Goal: Task Accomplishment & Management: Complete application form

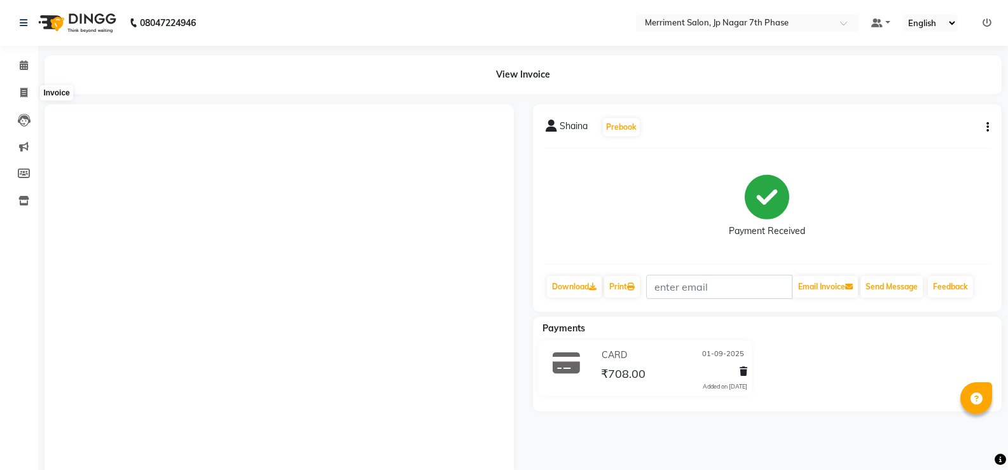
click at [27, 86] on span at bounding box center [24, 93] width 22 height 15
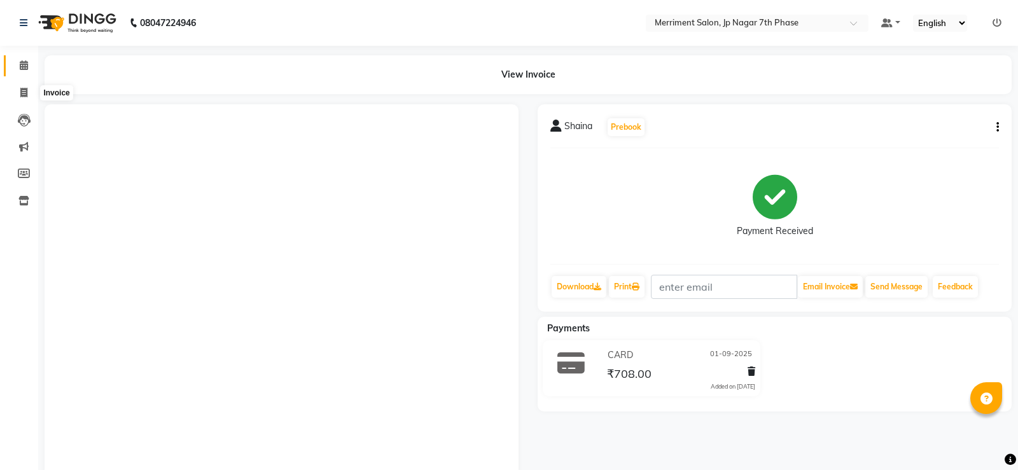
select select "service"
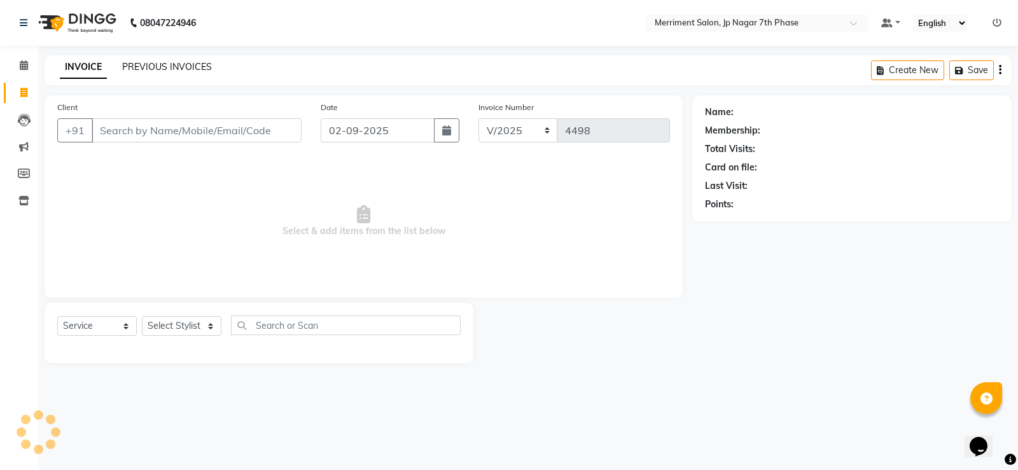
click at [191, 63] on link "PREVIOUS INVOICES" at bounding box center [167, 66] width 90 height 11
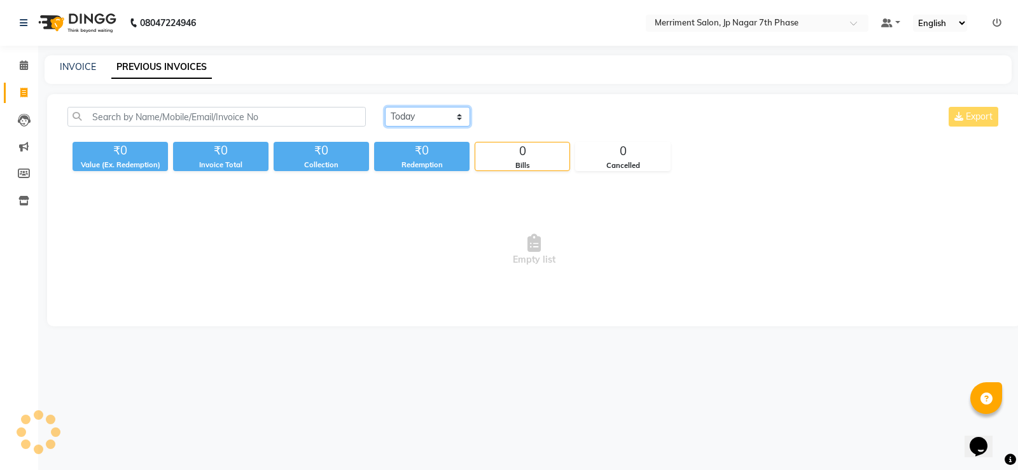
click at [410, 116] on select "[DATE] [DATE] Custom Range" at bounding box center [427, 117] width 85 height 20
click at [385, 107] on select "[DATE] [DATE] Custom Range" at bounding box center [427, 117] width 85 height 20
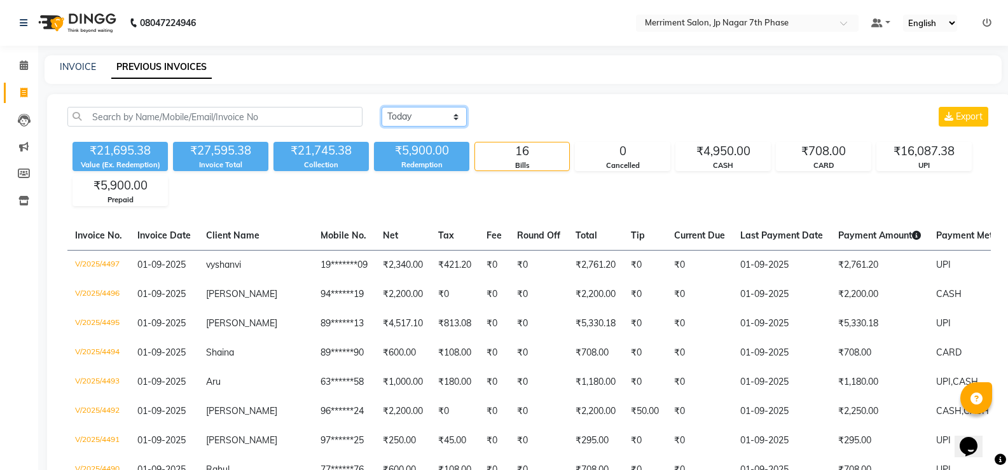
drag, startPoint x: 451, startPoint y: 111, endPoint x: 443, endPoint y: 116, distance: 8.8
click at [451, 111] on select "[DATE] [DATE] Custom Range" at bounding box center [424, 117] width 85 height 20
select select "range"
click at [382, 107] on select "[DATE] [DATE] Custom Range" at bounding box center [424, 117] width 85 height 20
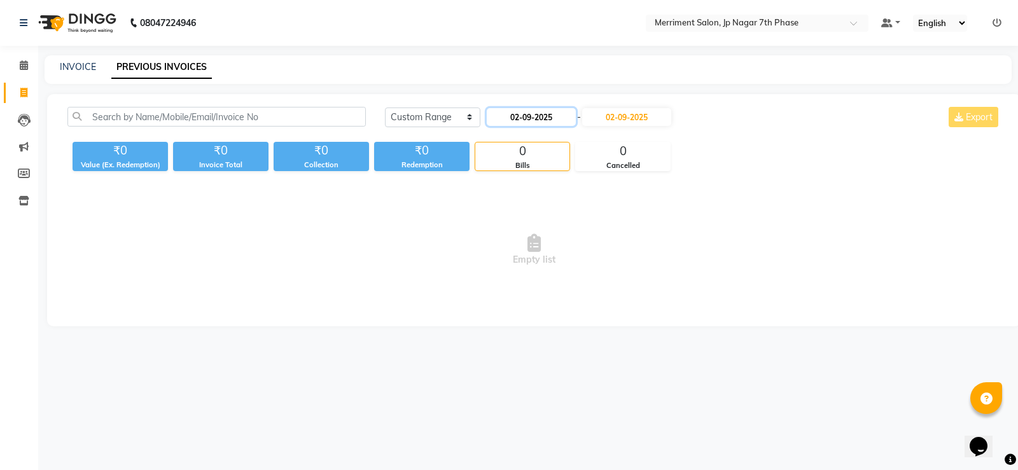
click at [512, 111] on input "02-09-2025" at bounding box center [531, 117] width 89 height 18
select select "9"
select select "2025"
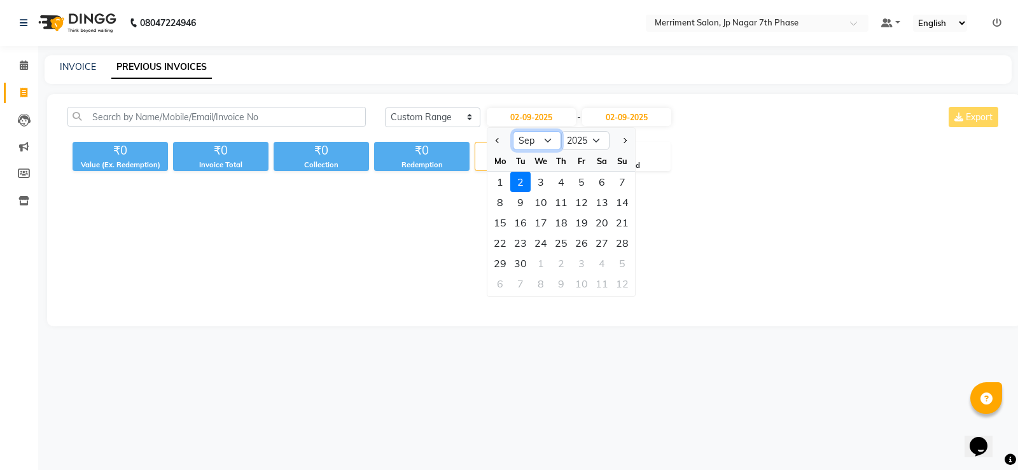
click at [545, 133] on select "Jan Feb Mar Apr May Jun [DATE] Aug Sep Oct Nov Dec" at bounding box center [537, 140] width 48 height 19
select select "8"
click at [513, 131] on select "Jan Feb Mar Apr May Jun [DATE] Aug Sep Oct Nov Dec" at bounding box center [537, 140] width 48 height 19
click at [621, 260] on div "31" at bounding box center [622, 263] width 20 height 20
type input "31-08-2025"
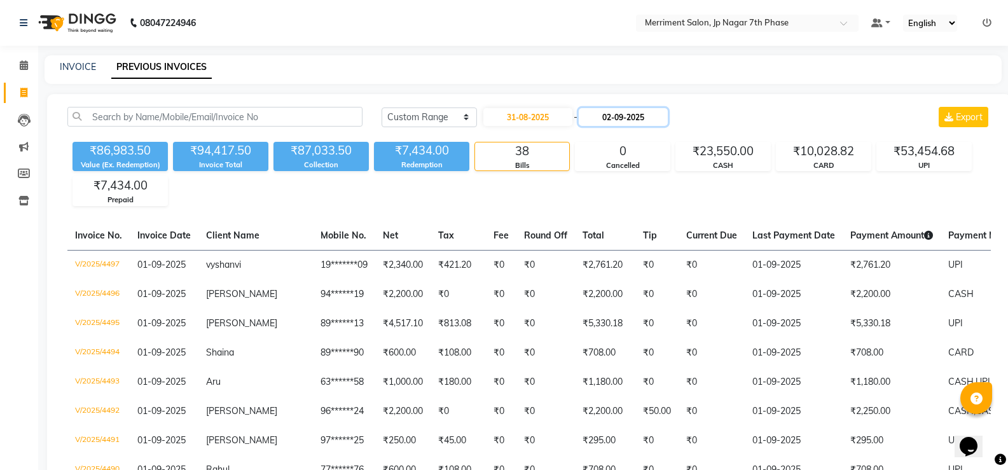
click at [621, 118] on input "02-09-2025" at bounding box center [623, 117] width 89 height 18
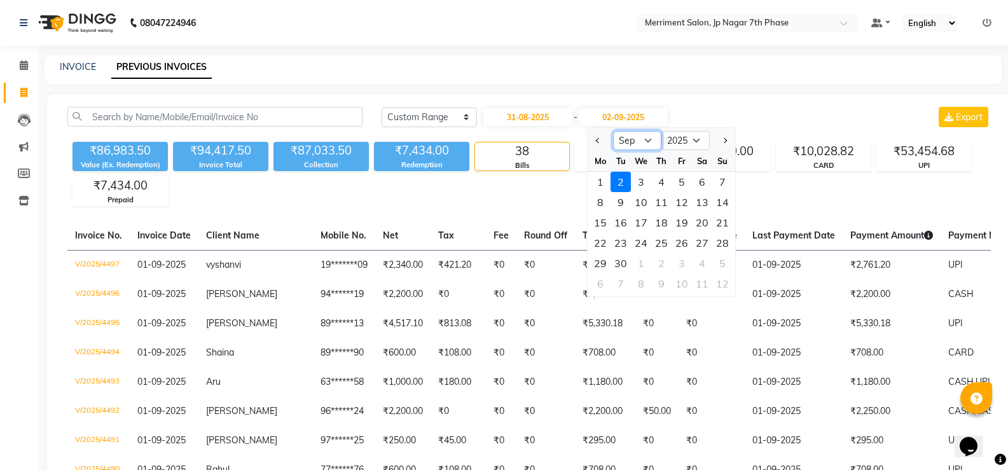
click at [628, 138] on select "Aug Sep Oct Nov Dec" at bounding box center [637, 140] width 48 height 19
select select "8"
click at [613, 131] on select "Aug Sep Oct Nov Dec" at bounding box center [637, 140] width 48 height 19
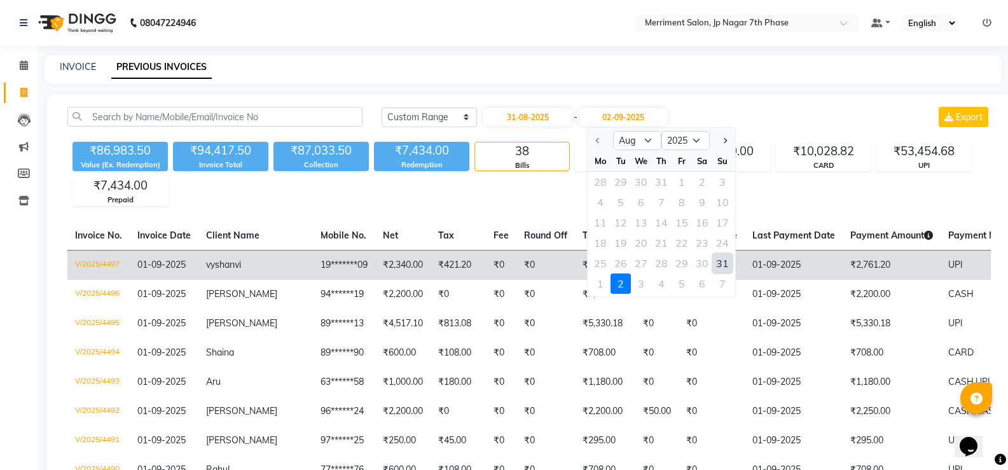
drag, startPoint x: 728, startPoint y: 260, endPoint x: 729, endPoint y: 253, distance: 7.0
click at [728, 258] on div "31" at bounding box center [722, 263] width 20 height 20
type input "31-08-2025"
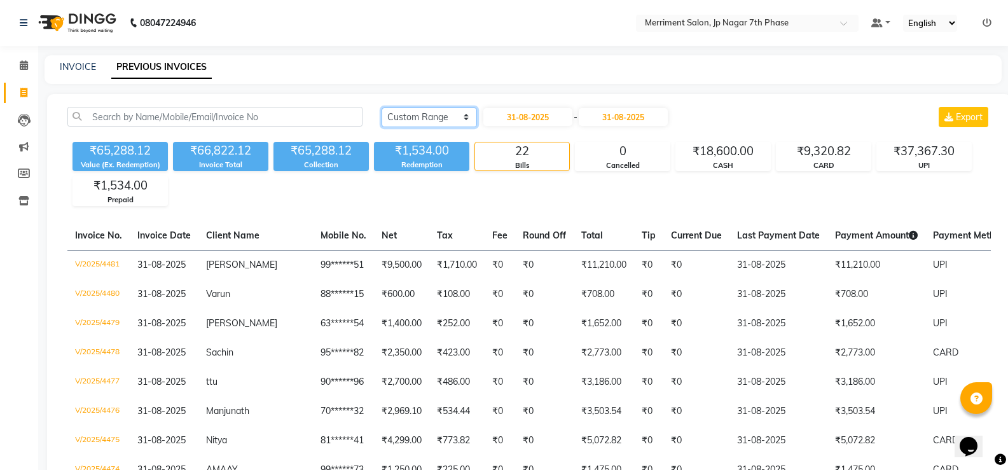
click at [443, 114] on select "[DATE] [DATE] Custom Range" at bounding box center [429, 117] width 95 height 20
select select "[DATE]"
click at [382, 107] on select "[DATE] [DATE] Custom Range" at bounding box center [429, 117] width 95 height 20
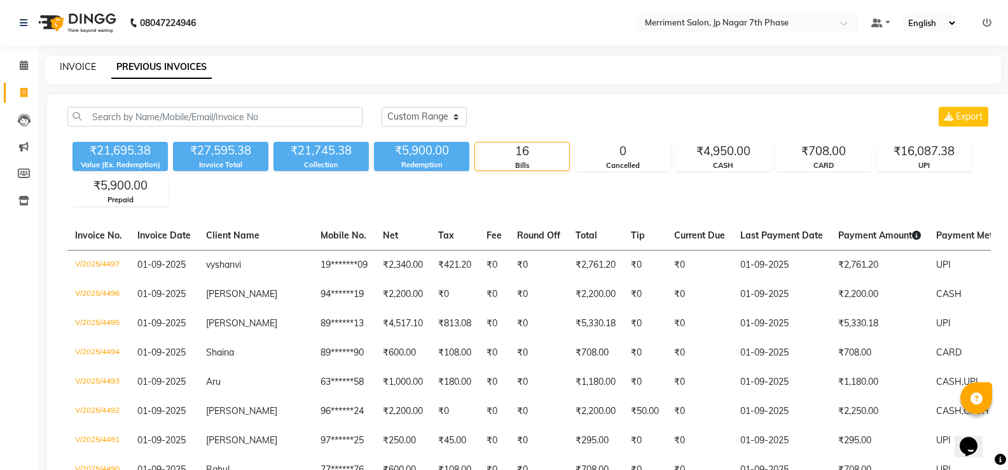
click at [73, 64] on link "INVOICE" at bounding box center [78, 66] width 36 height 11
select select "service"
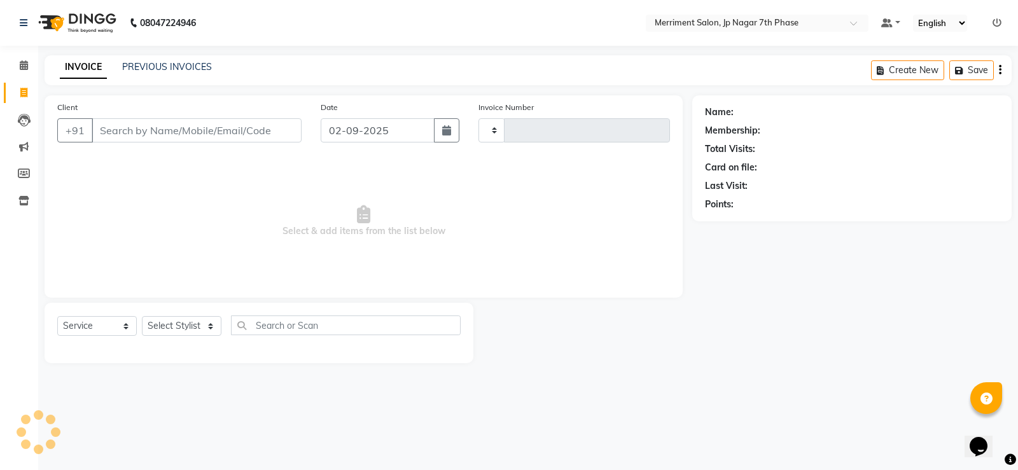
type input "4498"
select select "4110"
click at [165, 128] on input "Client" at bounding box center [197, 130] width 210 height 24
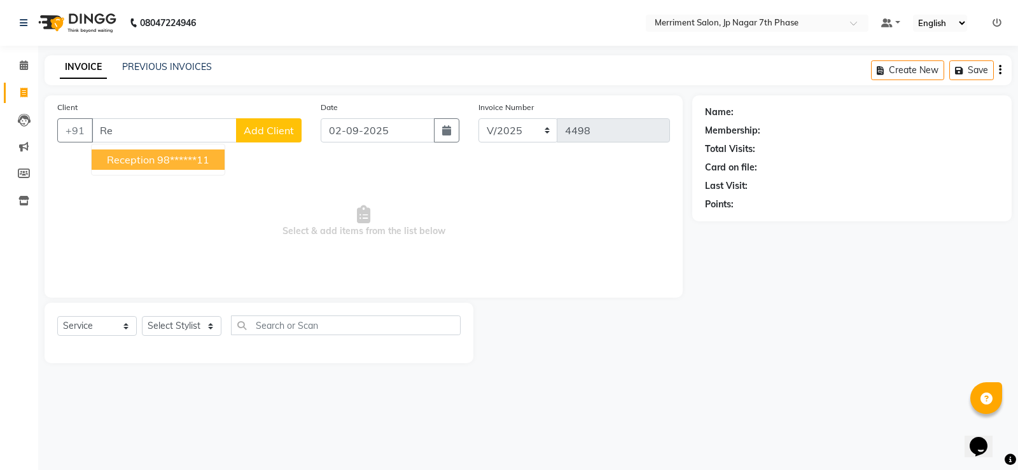
type input "R"
click at [212, 153] on button "Merriment Salon 77******99" at bounding box center [173, 159] width 163 height 20
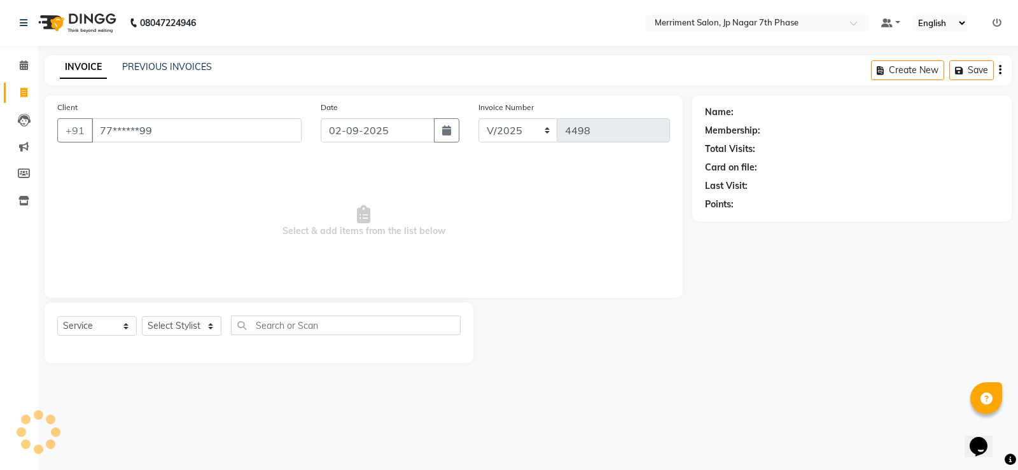
type input "77******99"
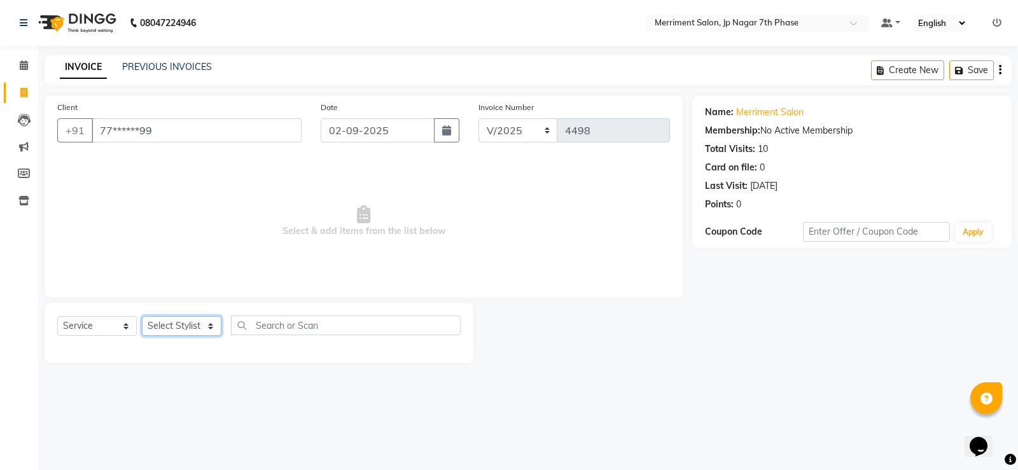
click at [193, 324] on select "Select Stylist Chiru Farman likha naho [PERSON_NAME] [PERSON_NAME] [PERSON_NAME…" at bounding box center [182, 326] width 80 height 20
select select "26686"
click at [142, 316] on select "Select Stylist Chiru Farman likha naho [PERSON_NAME] [PERSON_NAME] [PERSON_NAME…" at bounding box center [182, 326] width 80 height 20
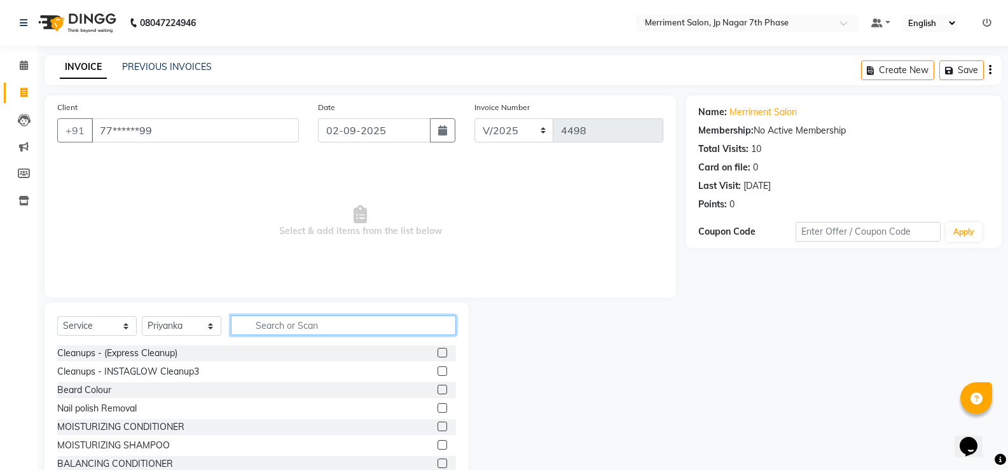
click at [281, 322] on input "text" at bounding box center [343, 325] width 225 height 20
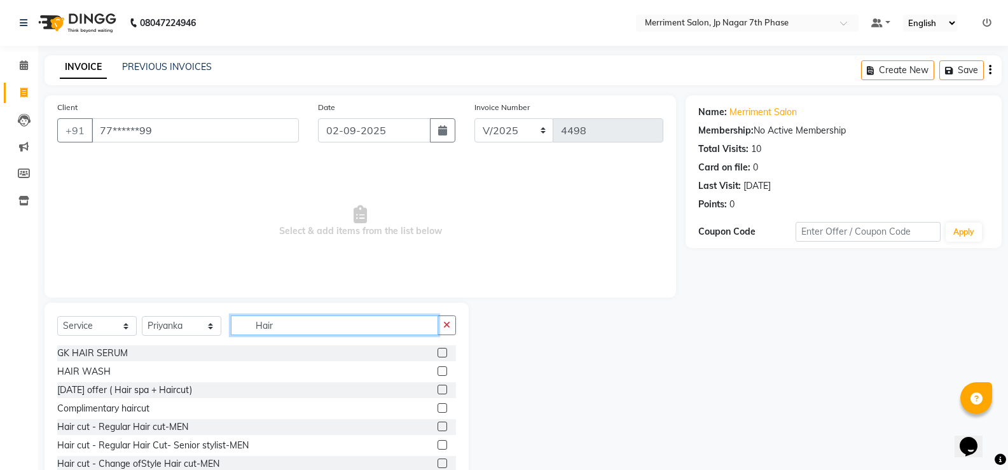
type input "Hair"
click at [438, 367] on label at bounding box center [443, 371] width 10 height 10
click at [438, 368] on input "checkbox" at bounding box center [442, 372] width 8 height 8
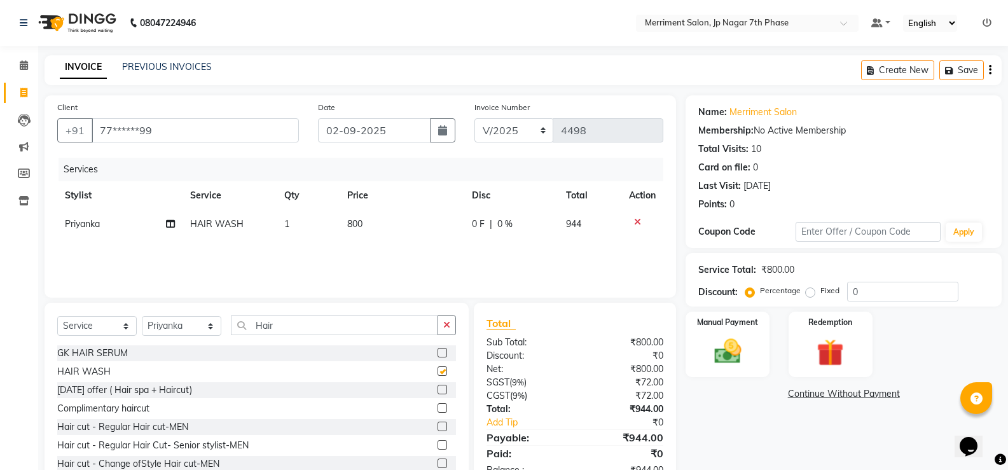
checkbox input "false"
click at [359, 218] on span "800" at bounding box center [354, 223] width 15 height 11
select select "26686"
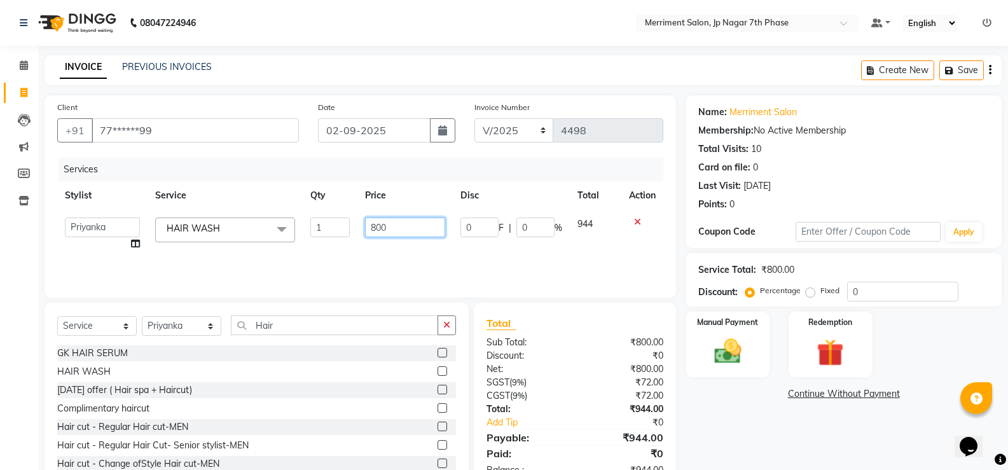
click at [399, 232] on input "800" at bounding box center [405, 228] width 80 height 20
type input "8"
type input "150"
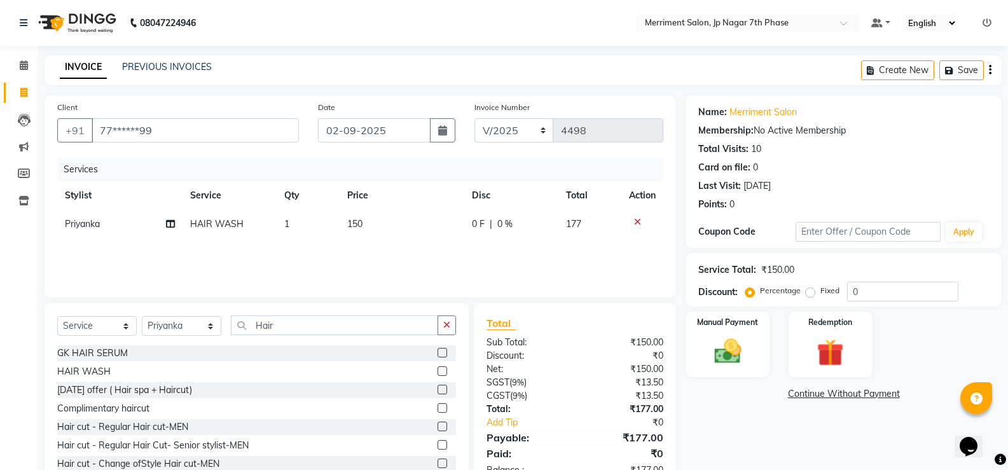
click at [107, 220] on td "Priyanka" at bounding box center [119, 224] width 125 height 29
select select "26686"
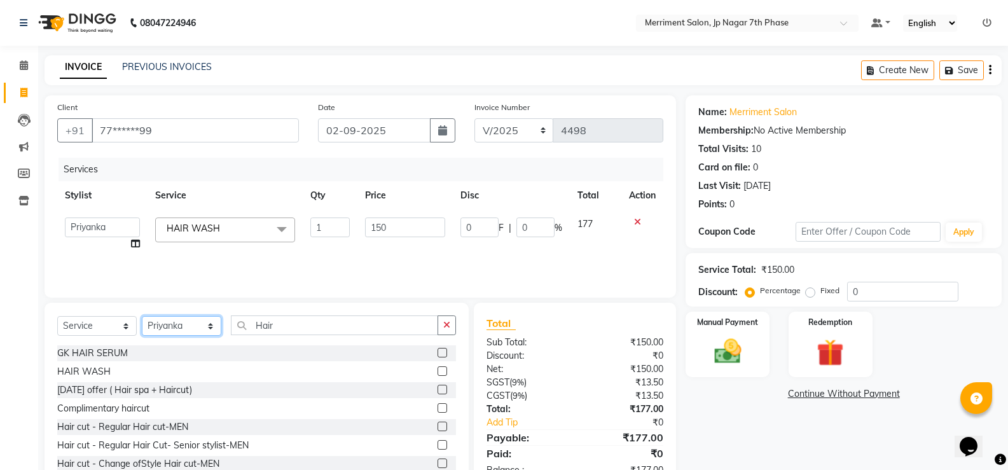
click at [174, 326] on select "Select Stylist Chiru Farman likha naho [PERSON_NAME] [PERSON_NAME] [PERSON_NAME…" at bounding box center [182, 326] width 80 height 20
select select "72476"
click at [142, 316] on select "Select Stylist Chiru Farman likha naho [PERSON_NAME] [PERSON_NAME] [PERSON_NAME…" at bounding box center [182, 326] width 80 height 20
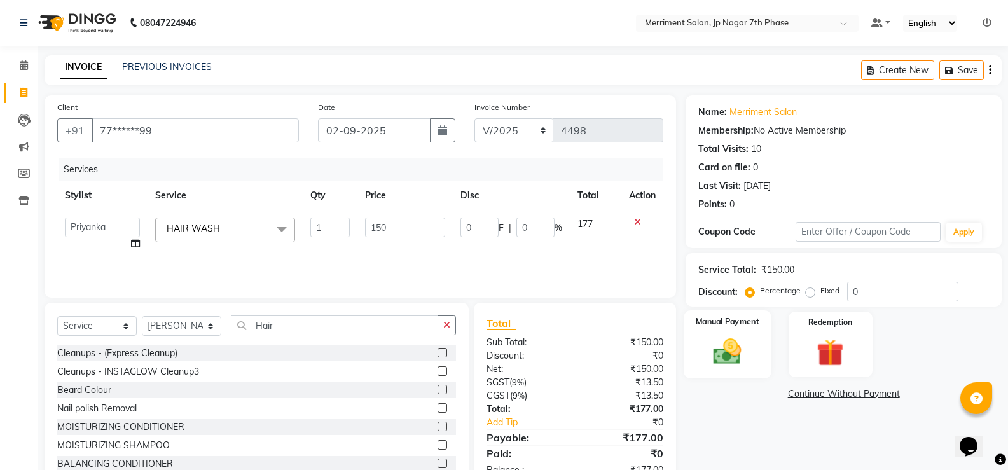
click at [750, 352] on img at bounding box center [727, 351] width 45 height 32
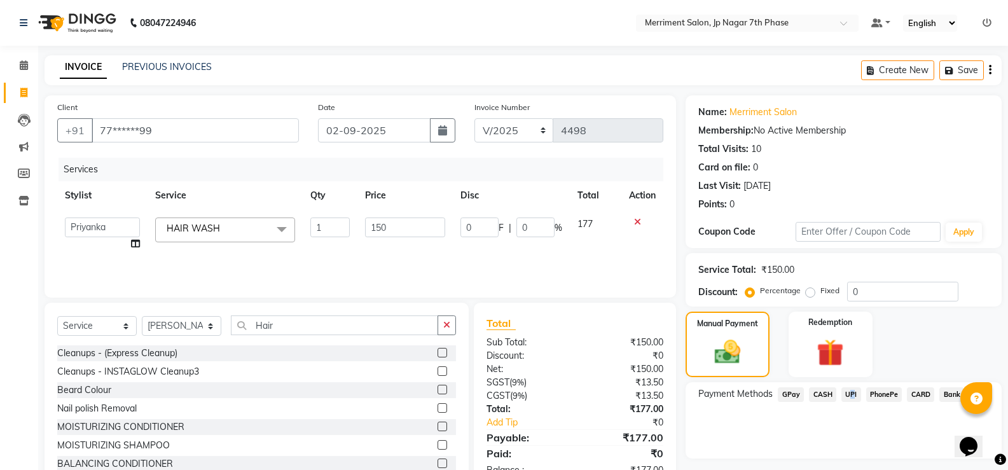
click at [848, 394] on span "UPI" at bounding box center [851, 394] width 20 height 15
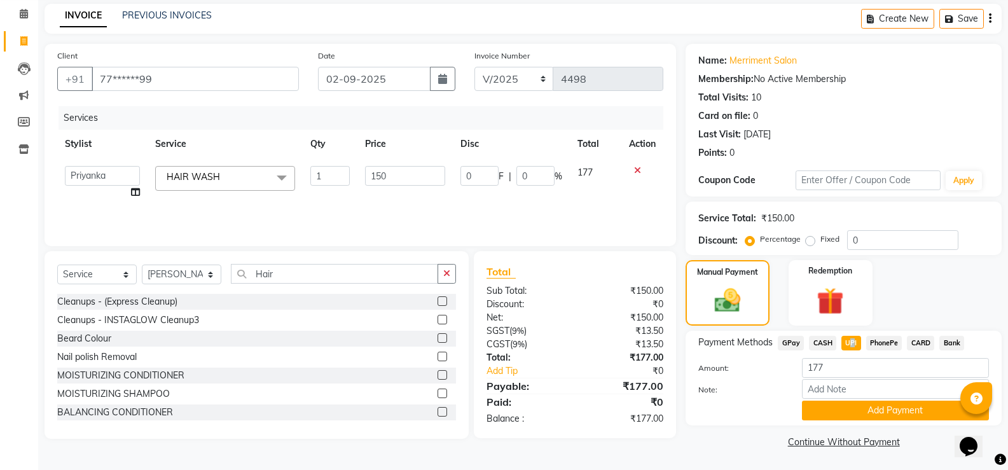
scroll to position [52, 0]
click at [867, 412] on button "Add Payment" at bounding box center [895, 410] width 187 height 20
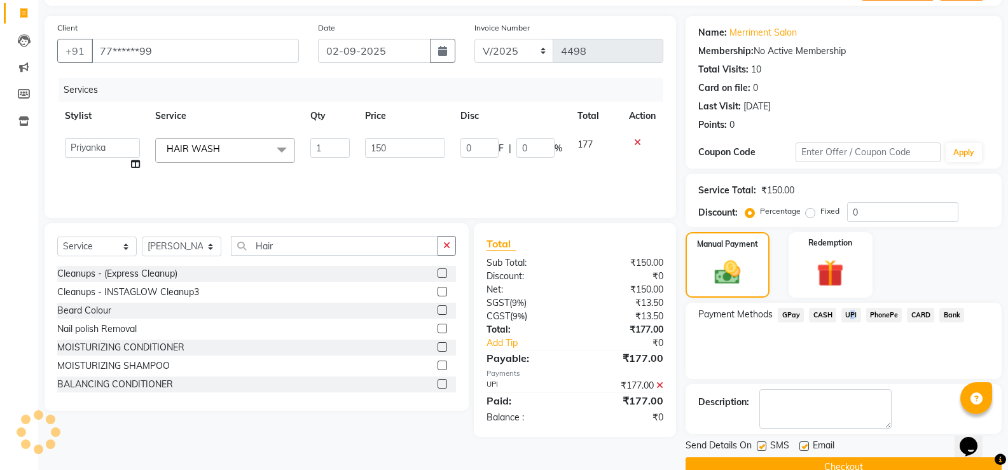
scroll to position [106, 0]
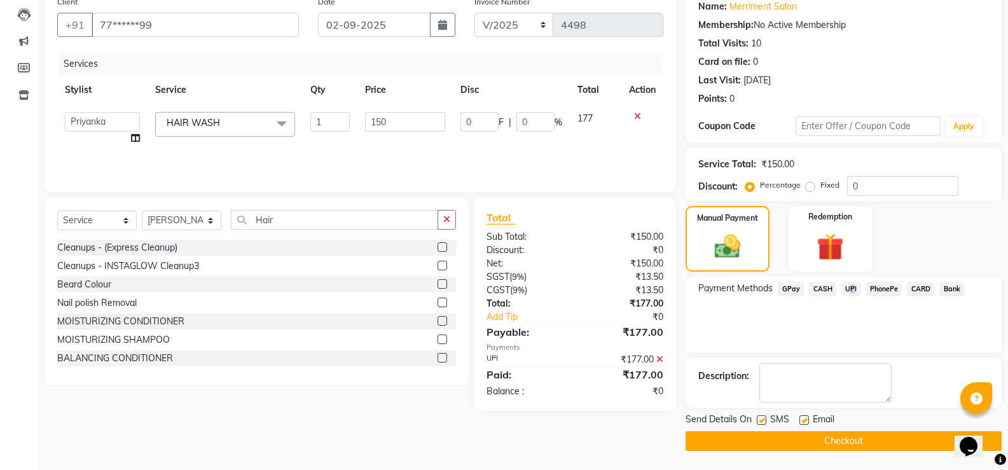
click at [810, 435] on button "Checkout" at bounding box center [844, 441] width 316 height 20
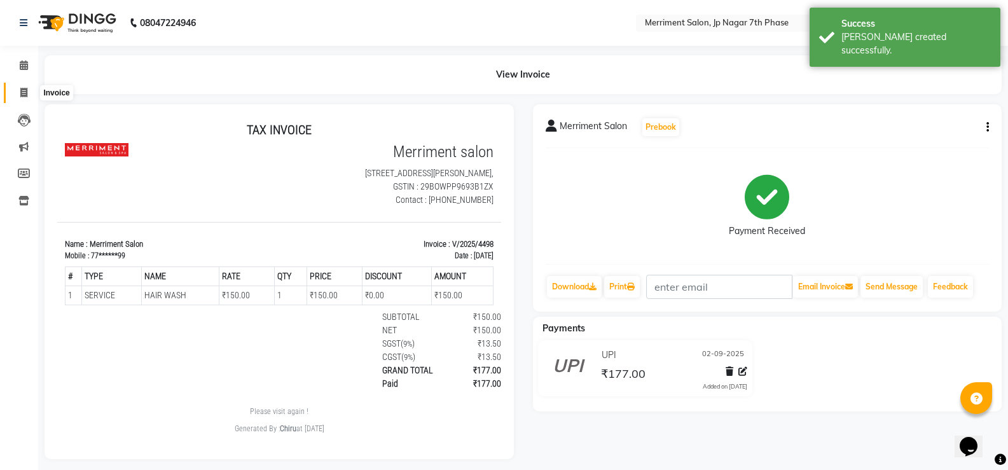
click at [30, 94] on span at bounding box center [24, 93] width 22 height 15
select select "service"
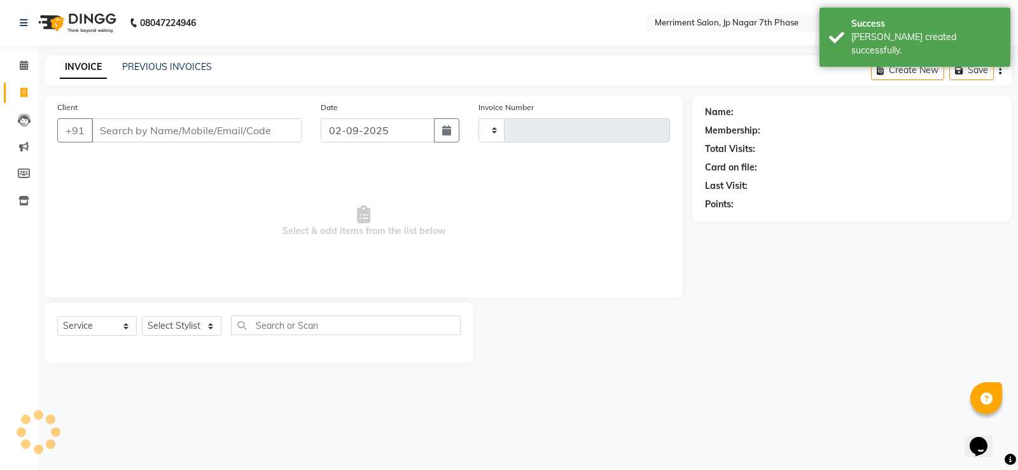
type input "4499"
select select "4110"
